Goal: Task Accomplishment & Management: Manage account settings

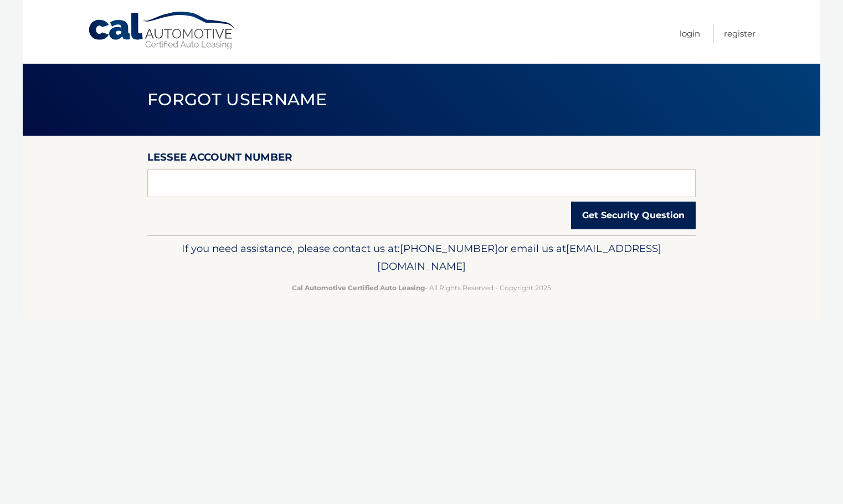
drag, startPoint x: 611, startPoint y: 220, endPoint x: 331, endPoint y: 178, distance: 284.0
click at [337, 179] on form "Lessee Account Number Get Security Question" at bounding box center [421, 173] width 548 height 48
click at [314, 173] on input "text" at bounding box center [421, 183] width 548 height 28
click at [428, 184] on input "text" at bounding box center [421, 183] width 548 height 28
type input "44455998068"
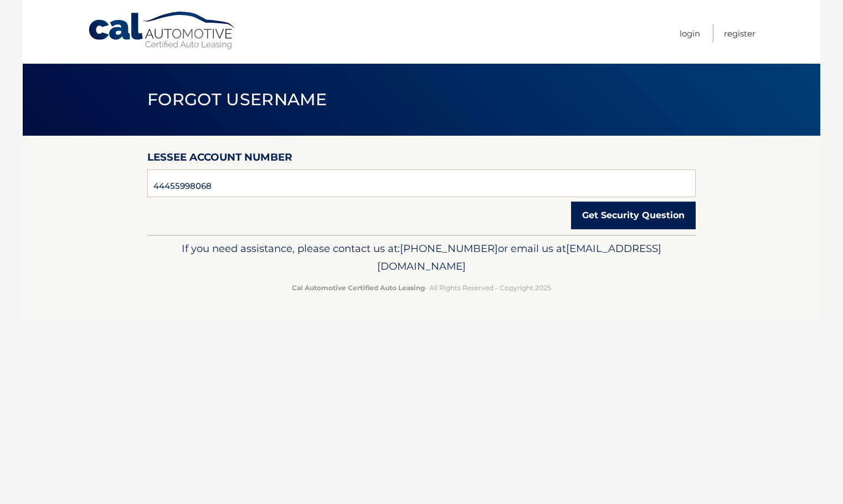
click at [602, 218] on button "Get Security Question" at bounding box center [633, 216] width 125 height 28
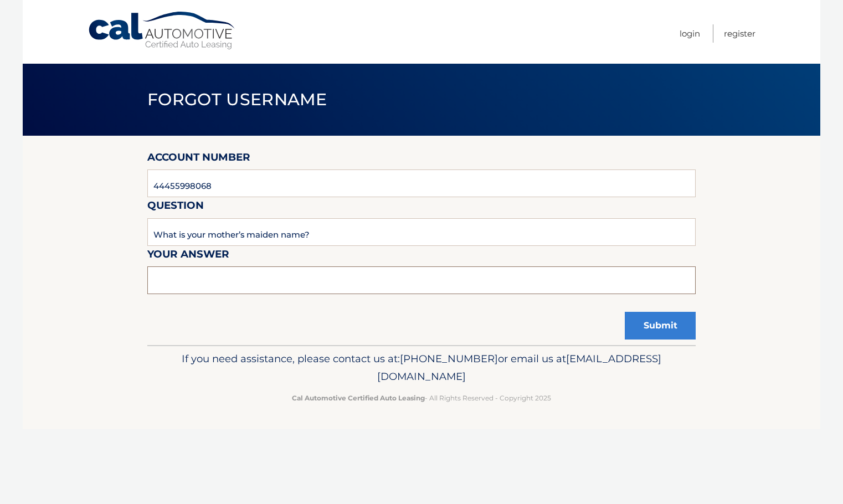
click at [241, 290] on input "text" at bounding box center [421, 280] width 548 height 28
type input "levine"
click at [644, 321] on button "Submit" at bounding box center [660, 326] width 71 height 28
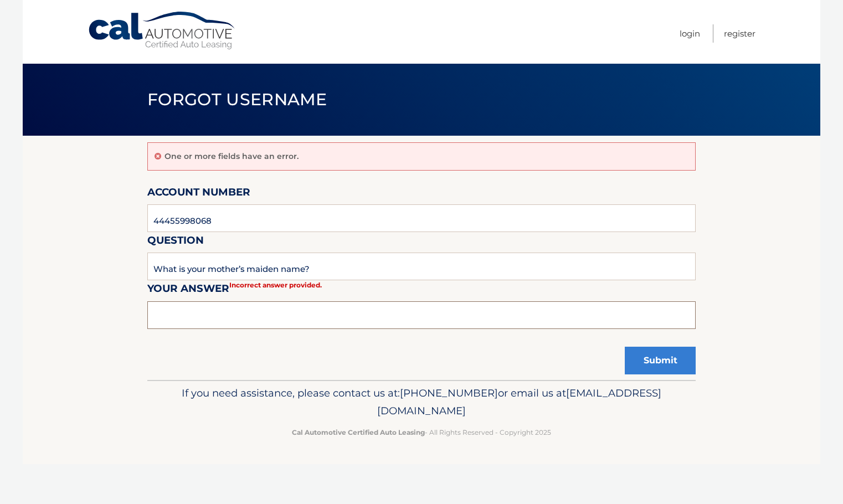
click at [216, 326] on input "text" at bounding box center [421, 315] width 548 height 28
click at [625, 347] on button "Submit" at bounding box center [660, 361] width 71 height 28
click at [221, 318] on input "text" at bounding box center [421, 315] width 548 height 28
type input "Levine"
click at [662, 362] on button "Submit" at bounding box center [660, 361] width 71 height 28
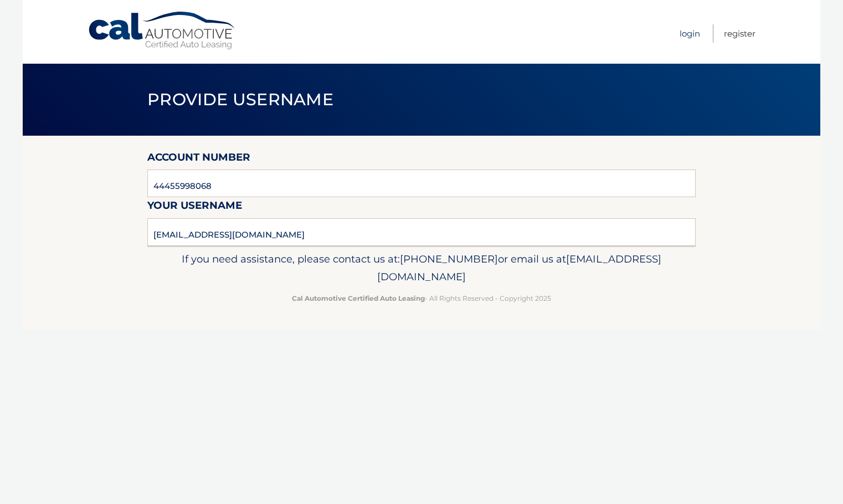
click at [689, 34] on link "Login" at bounding box center [690, 33] width 20 height 18
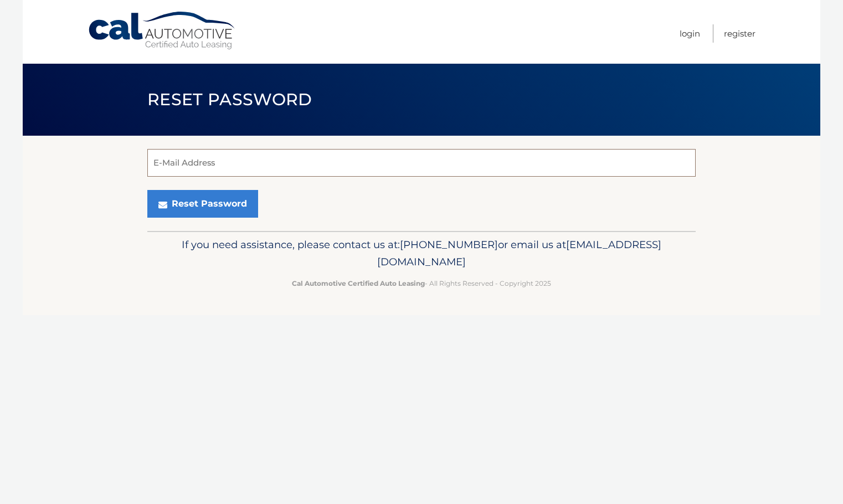
click at [225, 163] on input "E-Mail Address" at bounding box center [421, 163] width 548 height 28
type input "[EMAIL_ADDRESS][DOMAIN_NAME]"
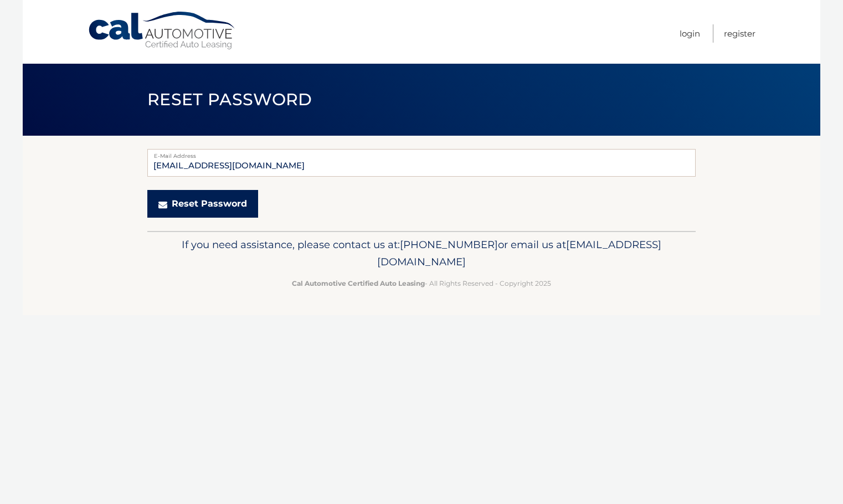
click at [219, 201] on button "Reset Password" at bounding box center [202, 204] width 111 height 28
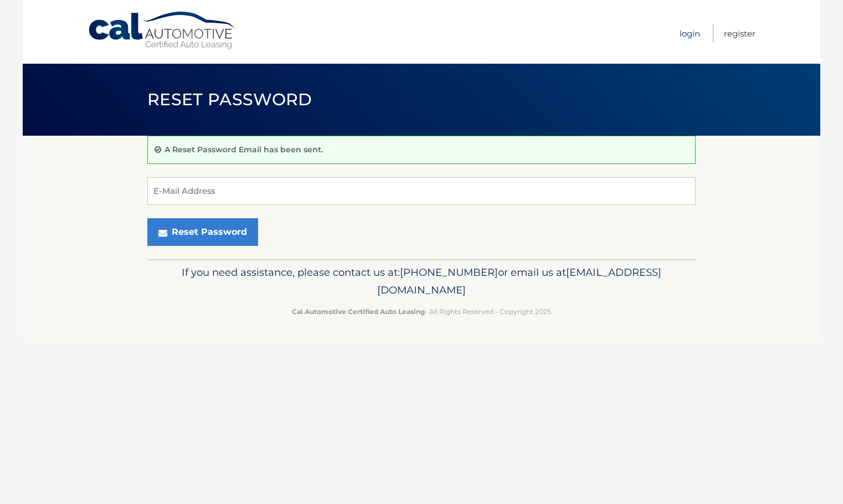
click at [682, 29] on link "Login" at bounding box center [690, 33] width 20 height 18
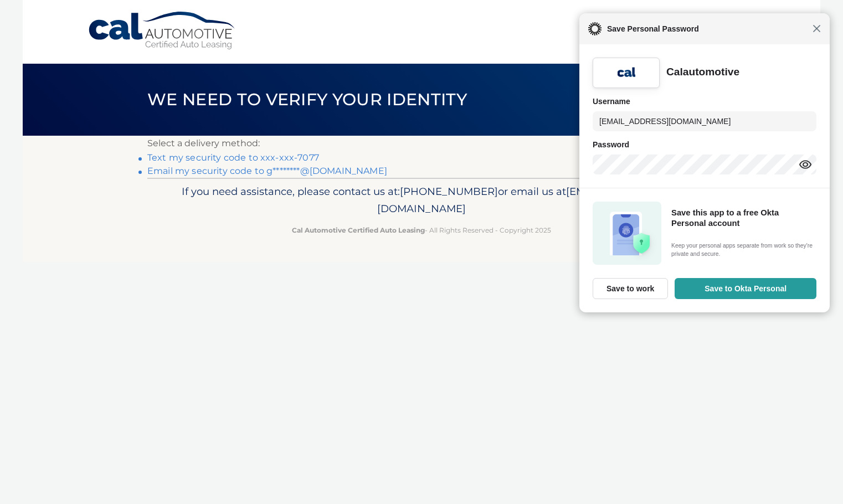
click at [819, 27] on span "Close" at bounding box center [817, 28] width 8 height 8
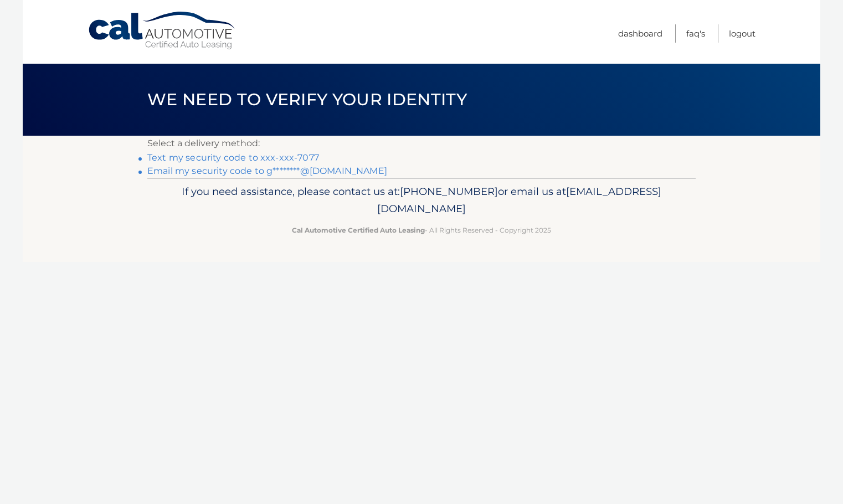
click at [268, 158] on link "Text my security code to xxx-xxx-7077" at bounding box center [233, 157] width 172 height 11
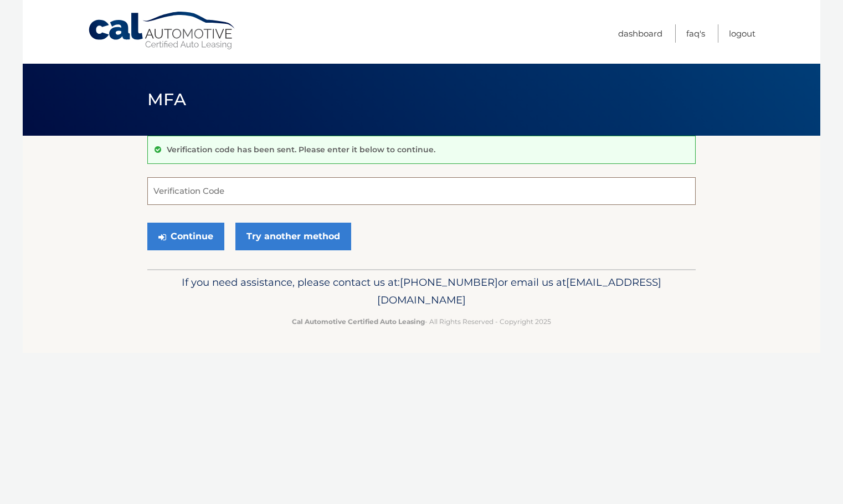
click at [215, 193] on input "Verification Code" at bounding box center [421, 191] width 548 height 28
type input "925610"
click at [196, 241] on button "Continue" at bounding box center [185, 237] width 77 height 28
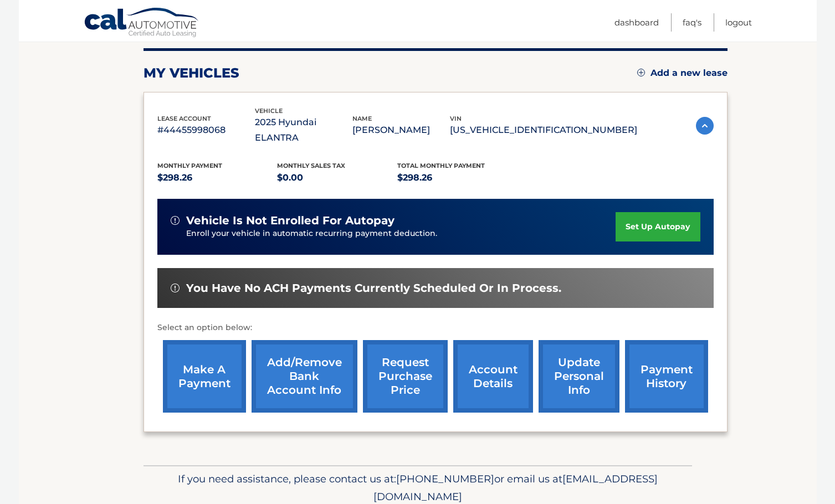
scroll to position [166, 0]
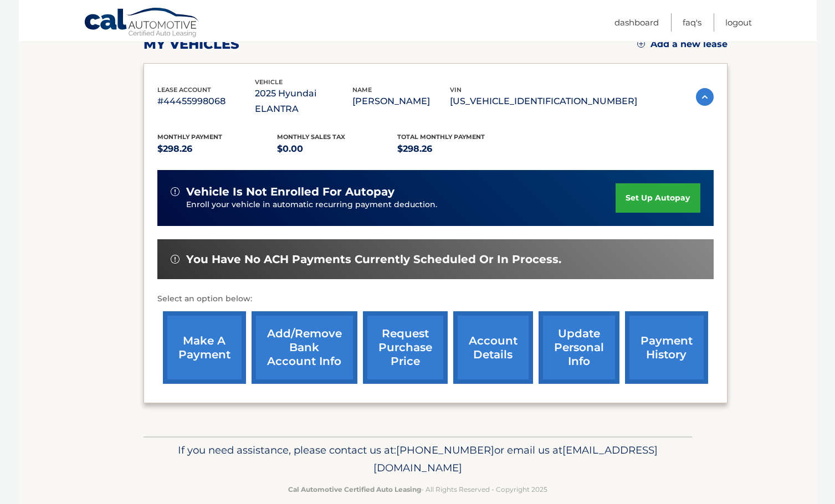
click at [647, 183] on link "set up autopay" at bounding box center [657, 197] width 84 height 29
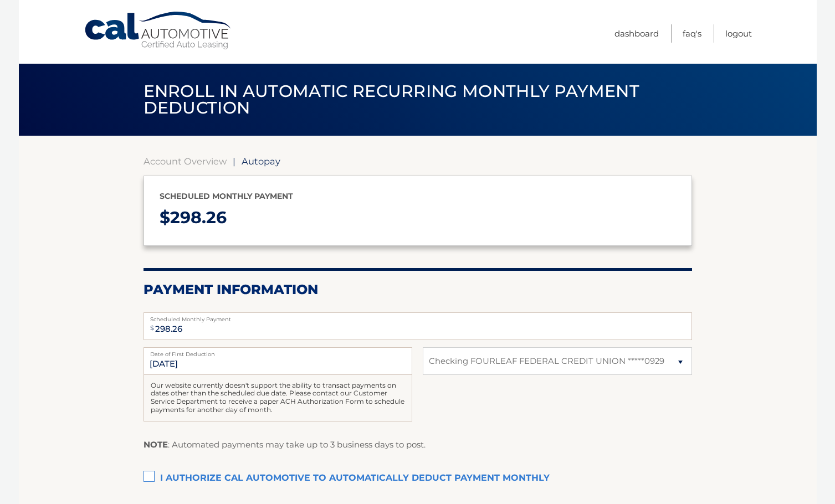
select select "MjQxMjZmMDgtYzI1NS00MTBiLTk1NGMtZDI5NzA5NDAzYjE3"
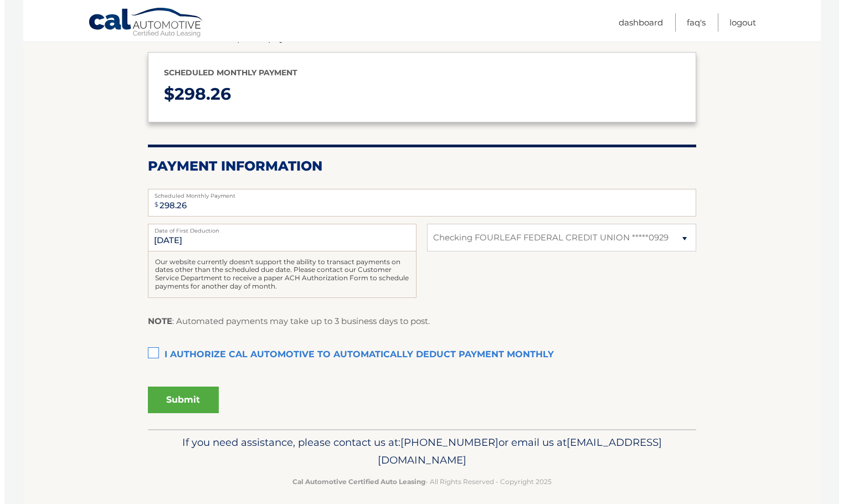
scroll to position [132, 0]
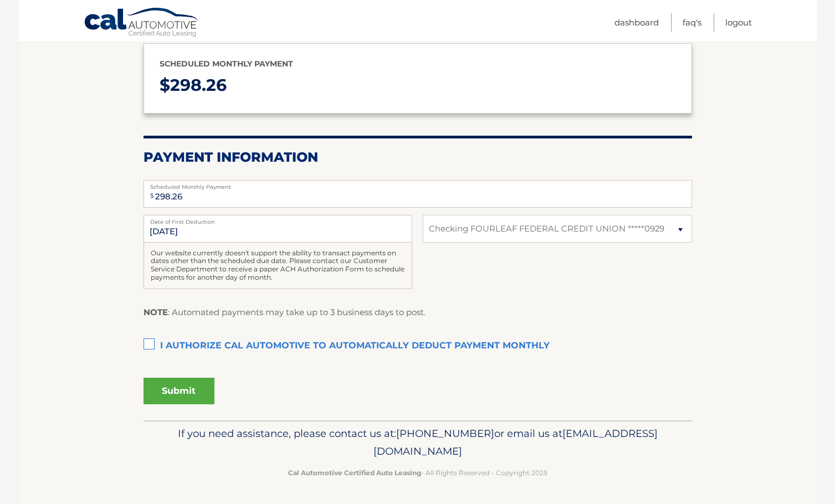
click at [150, 342] on label "I authorize cal automotive to automatically deduct payment monthly This checkbo…" at bounding box center [417, 346] width 548 height 22
click at [0, 0] on input "I authorize cal automotive to automatically deduct payment monthly This checkbo…" at bounding box center [0, 0] width 0 height 0
click at [178, 384] on button "Submit" at bounding box center [178, 391] width 71 height 27
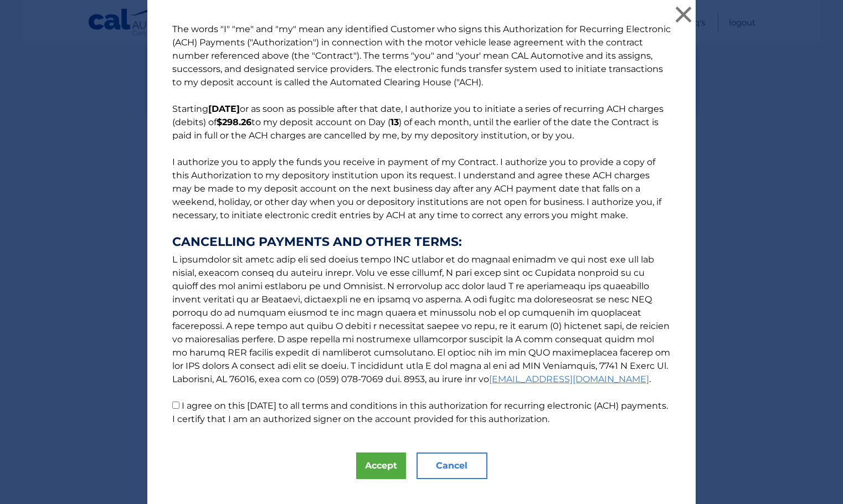
click at [173, 404] on input "I agree on this 10/03/2025 to all terms and conditions in this authorization fo…" at bounding box center [175, 405] width 7 height 7
checkbox input "true"
click at [376, 461] on button "Accept" at bounding box center [381, 466] width 50 height 27
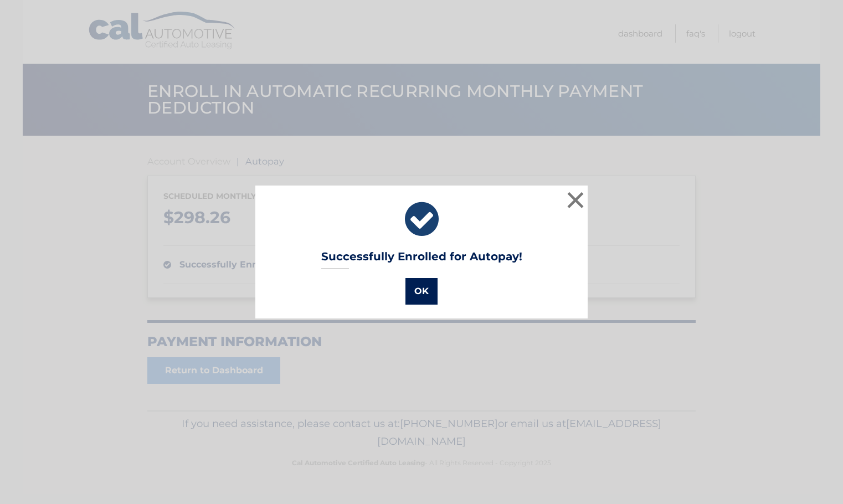
click at [411, 290] on button "OK" at bounding box center [421, 291] width 32 height 27
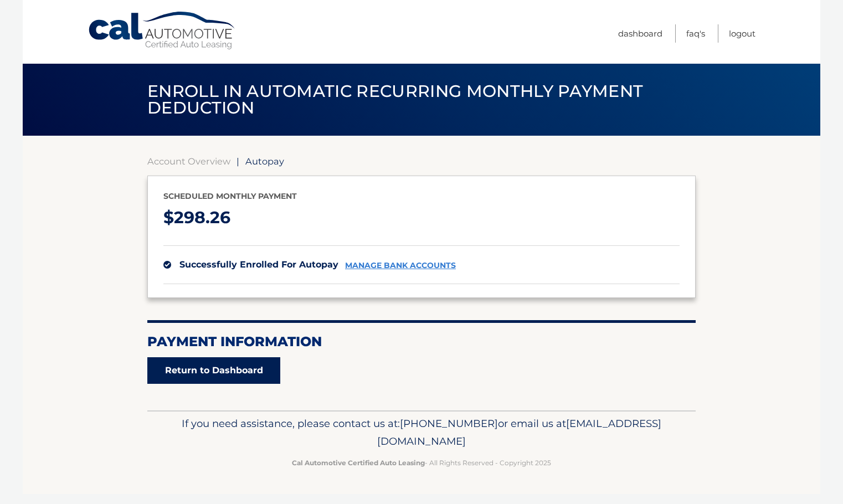
click at [240, 372] on link "Return to Dashboard" at bounding box center [213, 370] width 133 height 27
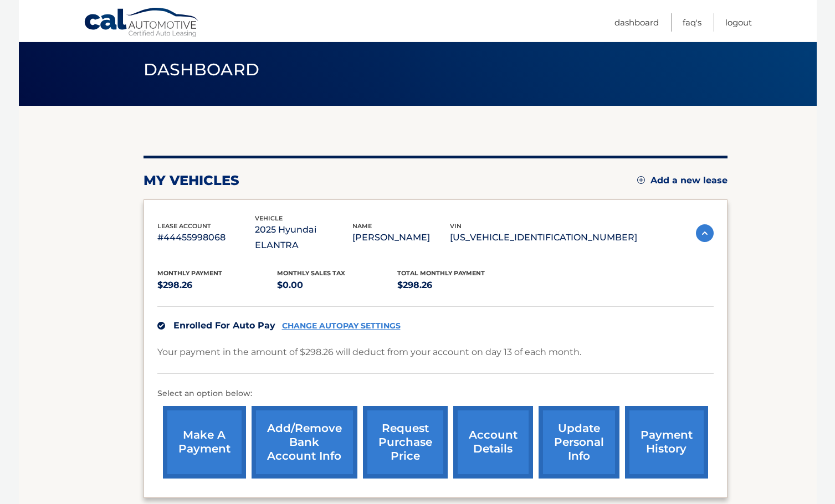
scroll to position [125, 0]
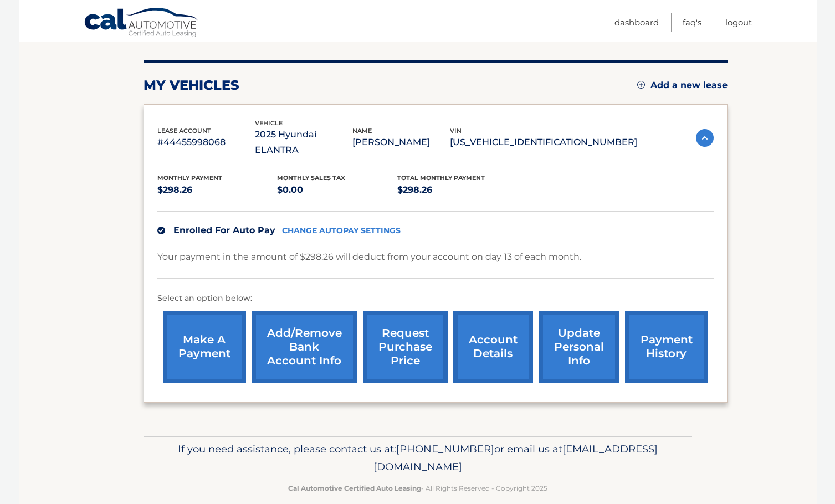
click at [492, 331] on link "account details" at bounding box center [493, 347] width 80 height 73
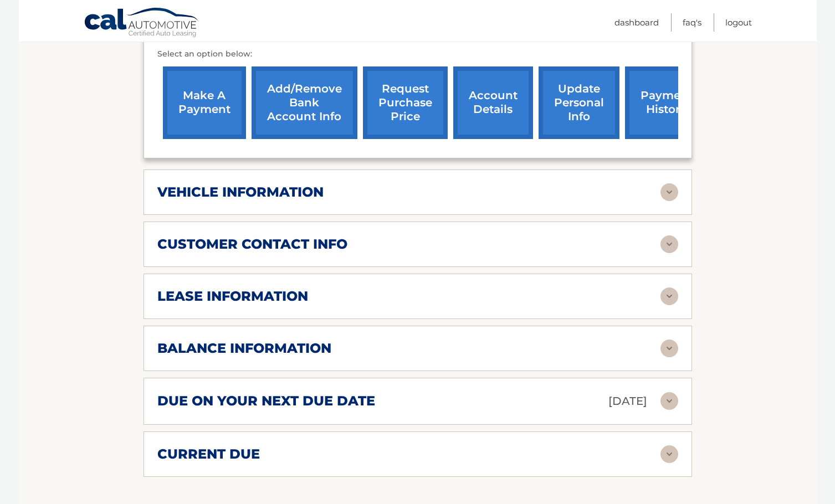
scroll to position [388, 0]
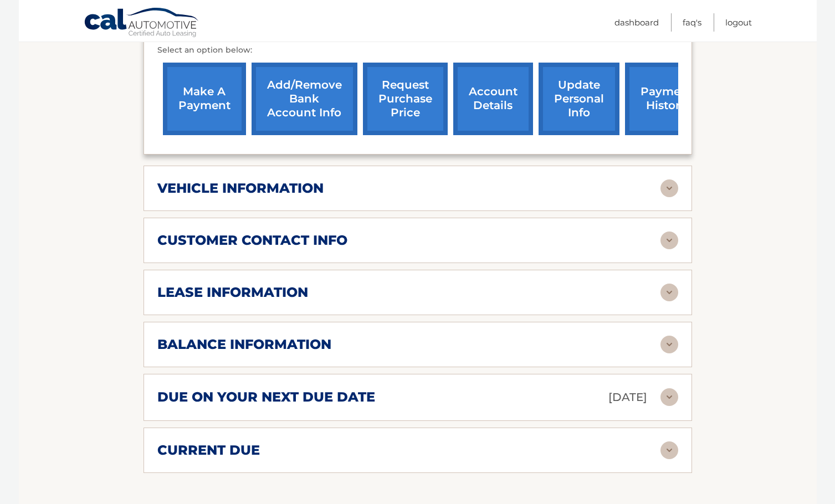
click at [532, 183] on div "vehicle information vehicle Year [DATE] vehicle make Hyundai vehicle model ELAN…" at bounding box center [417, 188] width 548 height 45
click at [667, 179] on img at bounding box center [669, 188] width 18 height 18
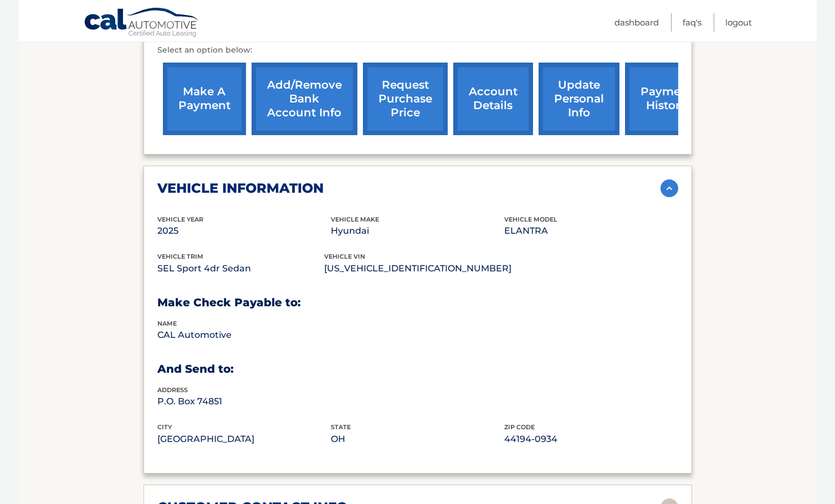
click at [667, 179] on img at bounding box center [669, 188] width 18 height 18
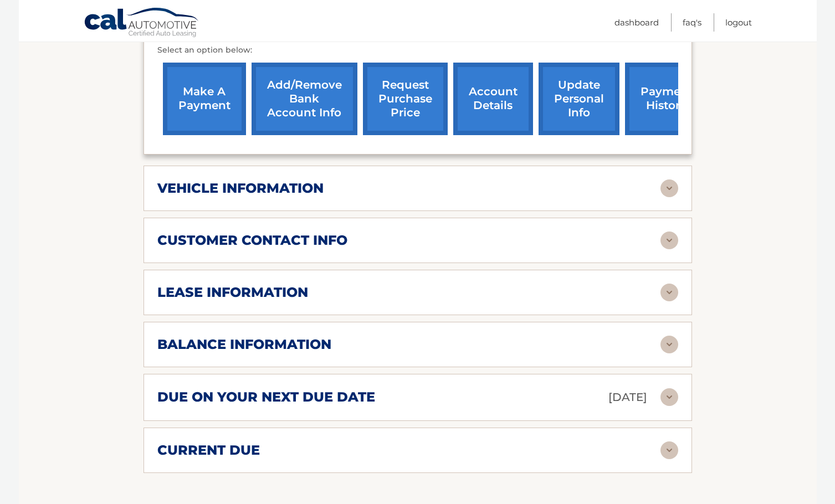
click at [661, 232] on img at bounding box center [669, 241] width 18 height 18
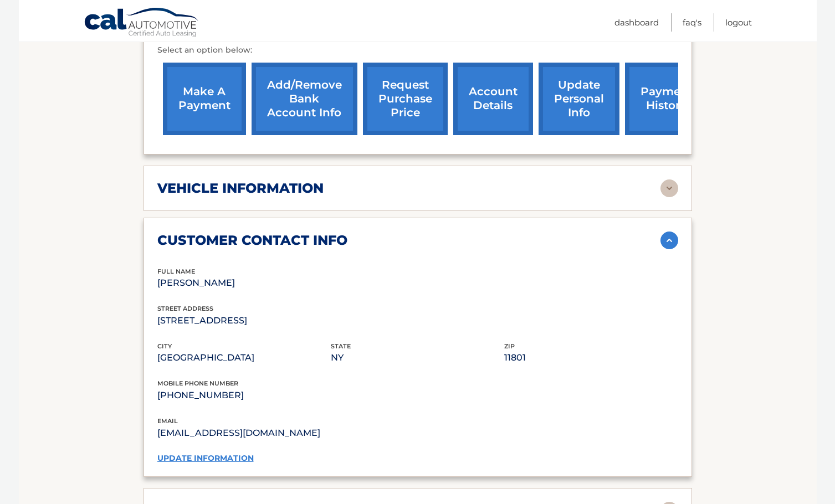
click at [661, 232] on img at bounding box center [669, 241] width 18 height 18
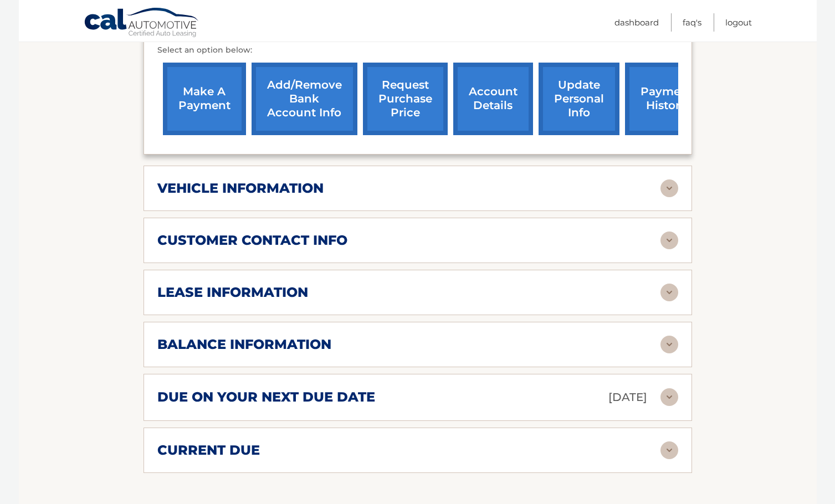
click at [669, 284] on img at bounding box center [669, 293] width 18 height 18
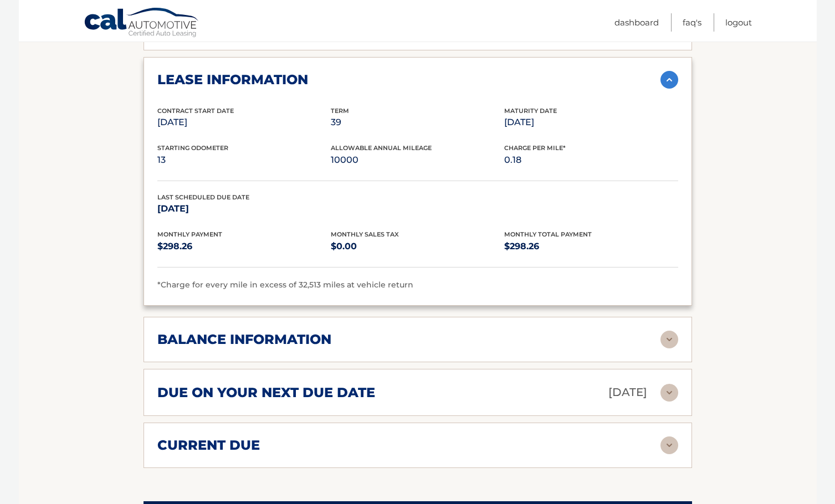
scroll to position [720, 0]
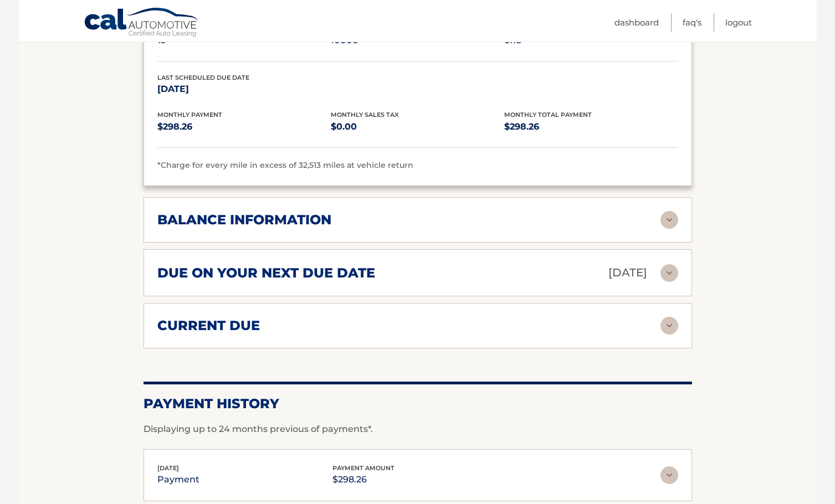
click at [670, 211] on img at bounding box center [669, 220] width 18 height 18
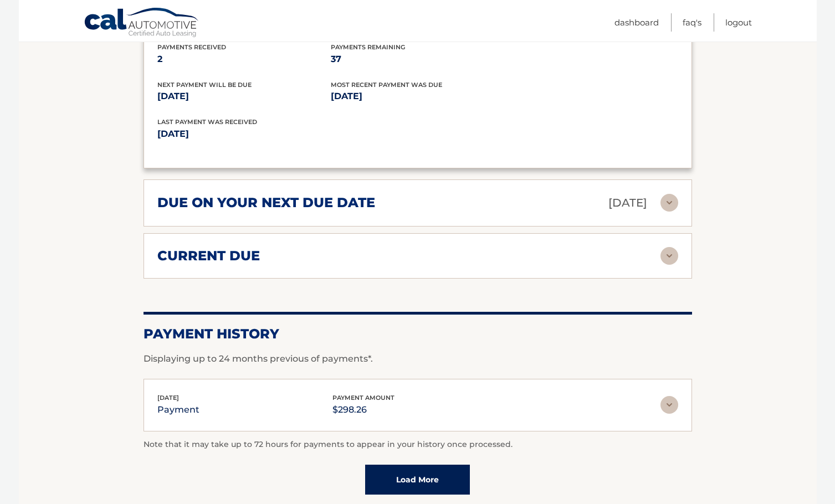
scroll to position [942, 0]
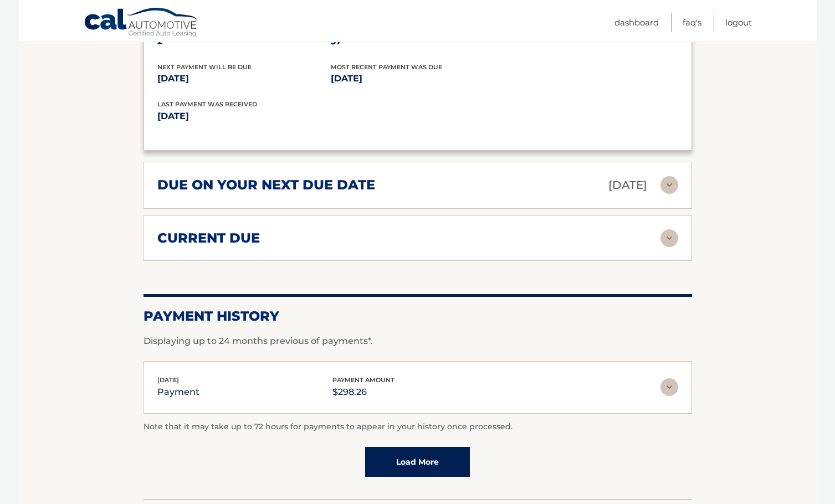
click at [669, 176] on img at bounding box center [669, 185] width 18 height 18
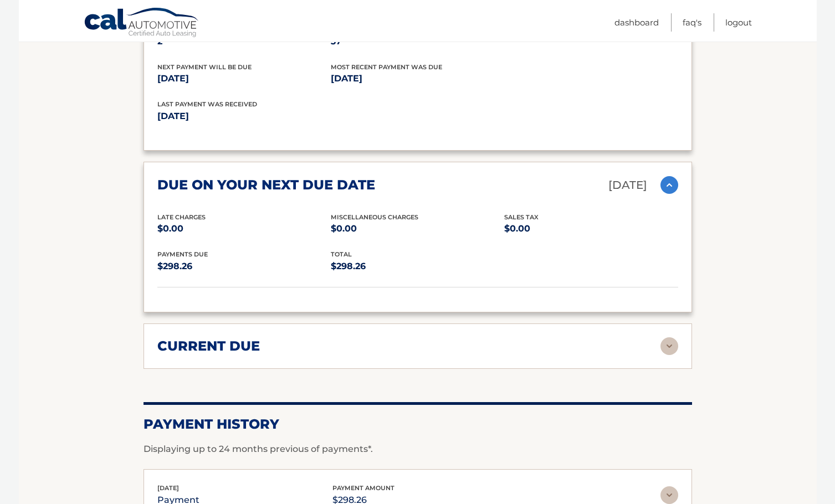
click at [669, 176] on img at bounding box center [669, 185] width 18 height 18
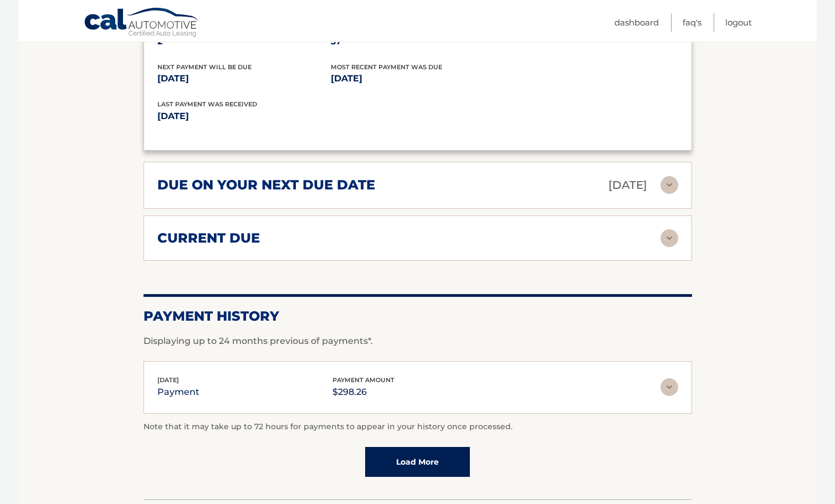
click at [433, 453] on link "Load More" at bounding box center [417, 462] width 105 height 30
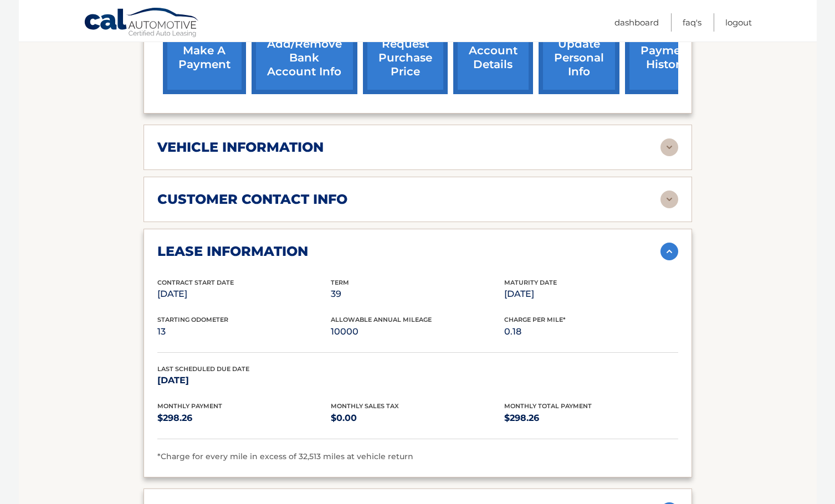
scroll to position [425, 0]
